Goal: Find contact information: Find contact information

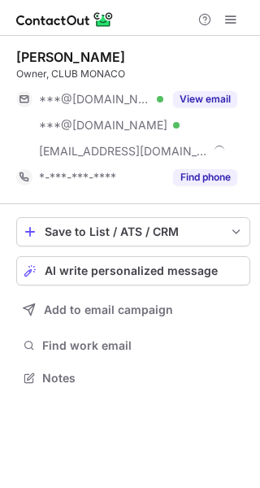
scroll to position [367, 260]
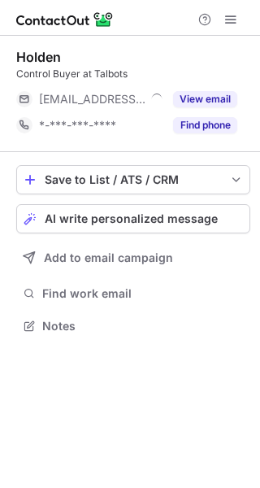
scroll to position [315, 260]
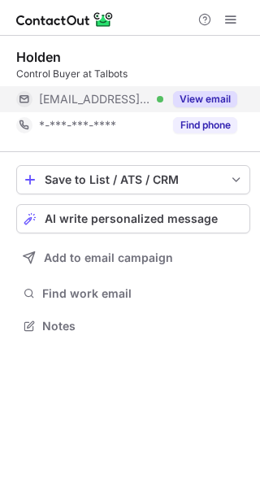
click at [209, 97] on button "View email" at bounding box center [205, 99] width 64 height 16
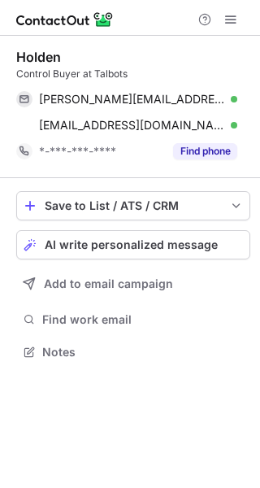
scroll to position [341, 260]
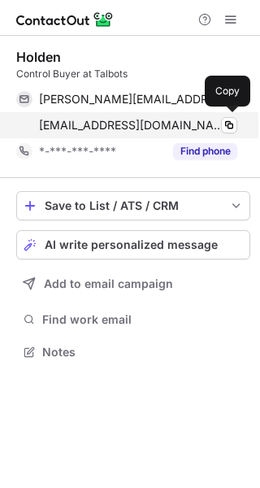
scroll to position [341, 260]
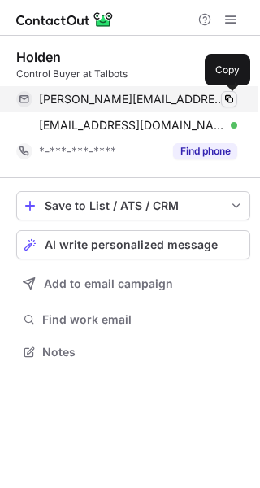
click at [229, 102] on span at bounding box center [229, 99] width 13 height 13
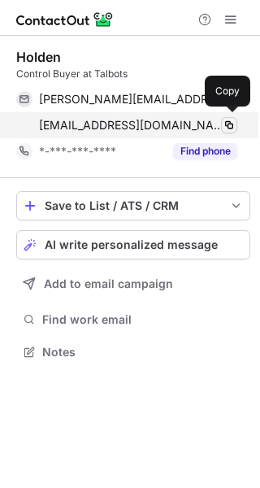
scroll to position [341, 260]
click at [231, 124] on span at bounding box center [229, 125] width 13 height 13
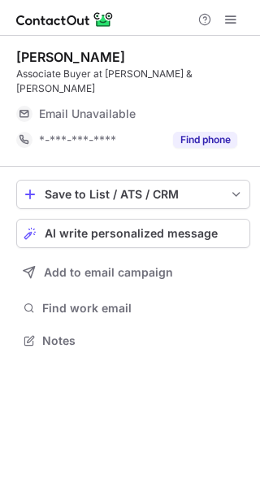
scroll to position [315, 260]
